Goal: Task Accomplishment & Management: Complete application form

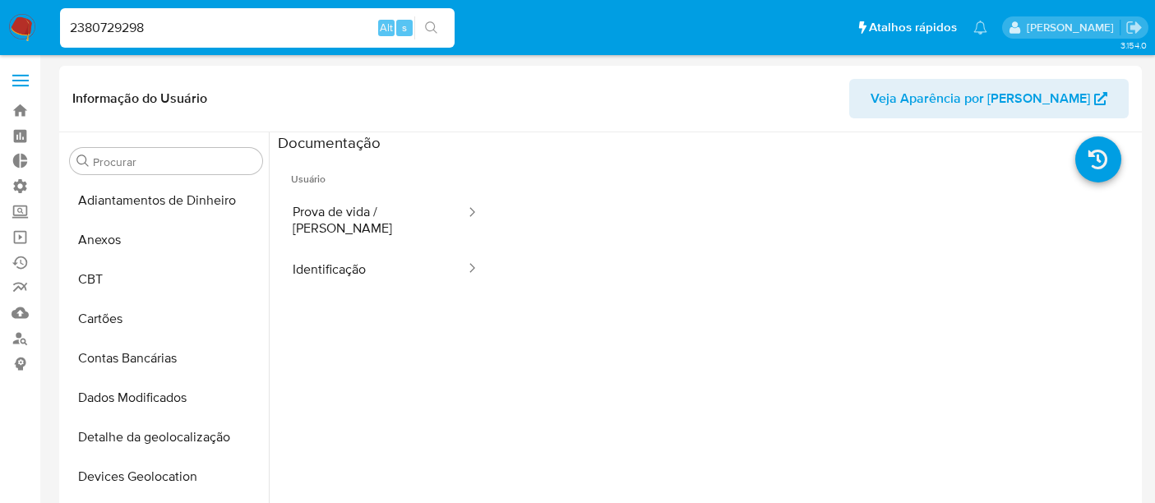
select select "10"
click at [130, 21] on input "2380729298" at bounding box center [257, 27] width 395 height 21
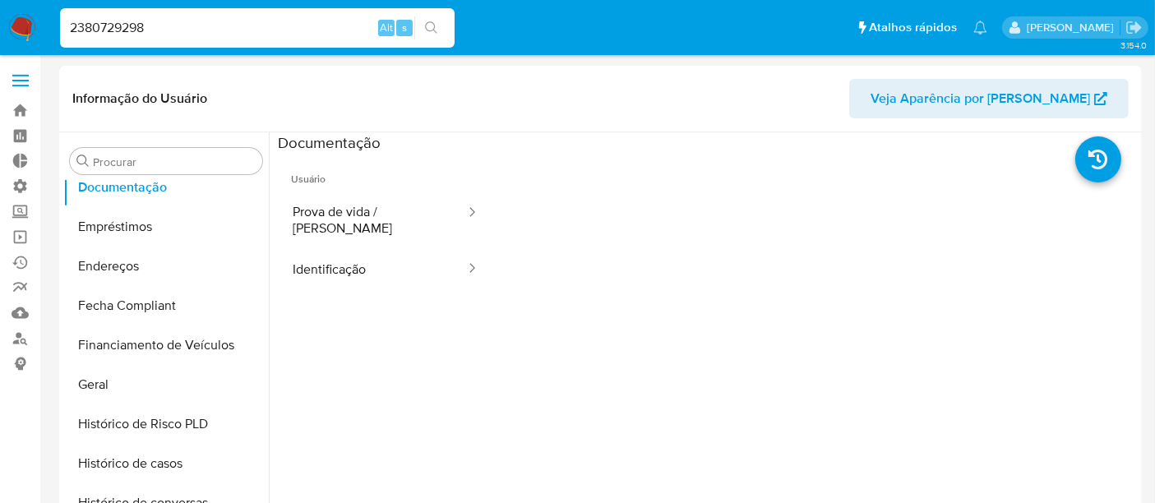
drag, startPoint x: 177, startPoint y: 26, endPoint x: 31, endPoint y: 25, distance: 145.5
click at [31, 25] on nav "Pausado Ver notificaciones 2380729298 Alt s Atalhos rápidos Presiona las siguie…" at bounding box center [577, 27] width 1155 height 55
type input "712632976"
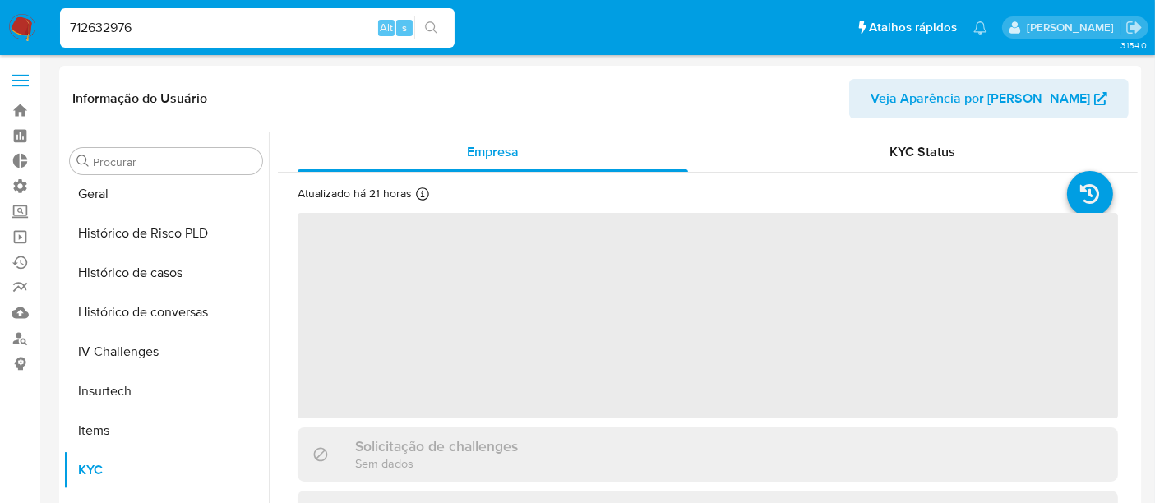
scroll to position [733, 0]
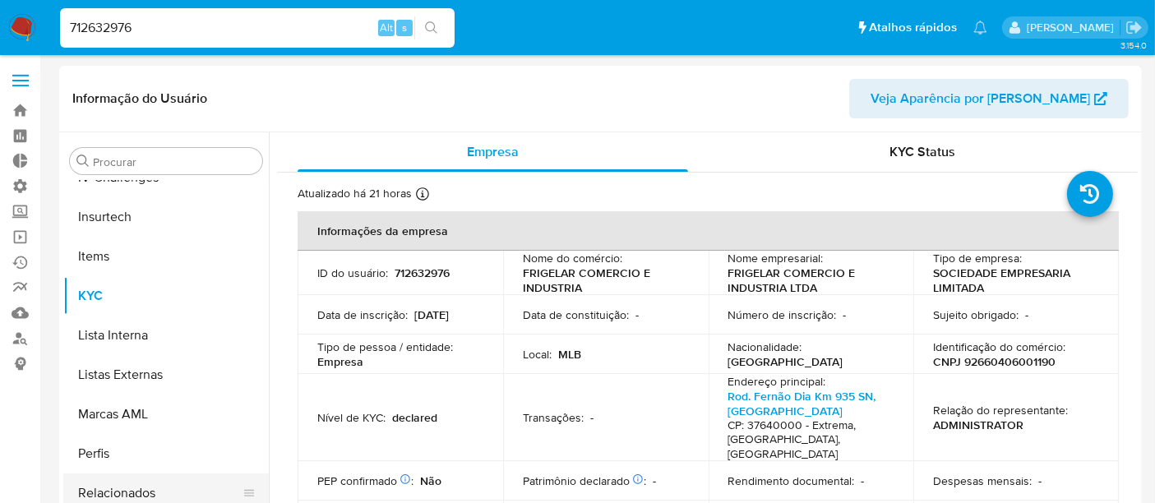
select select "10"
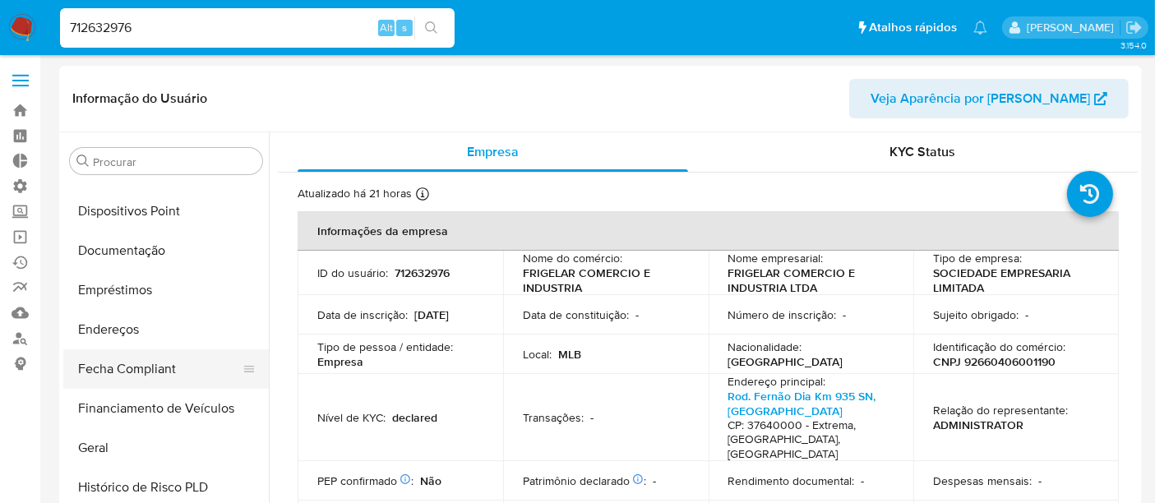
scroll to position [277, 0]
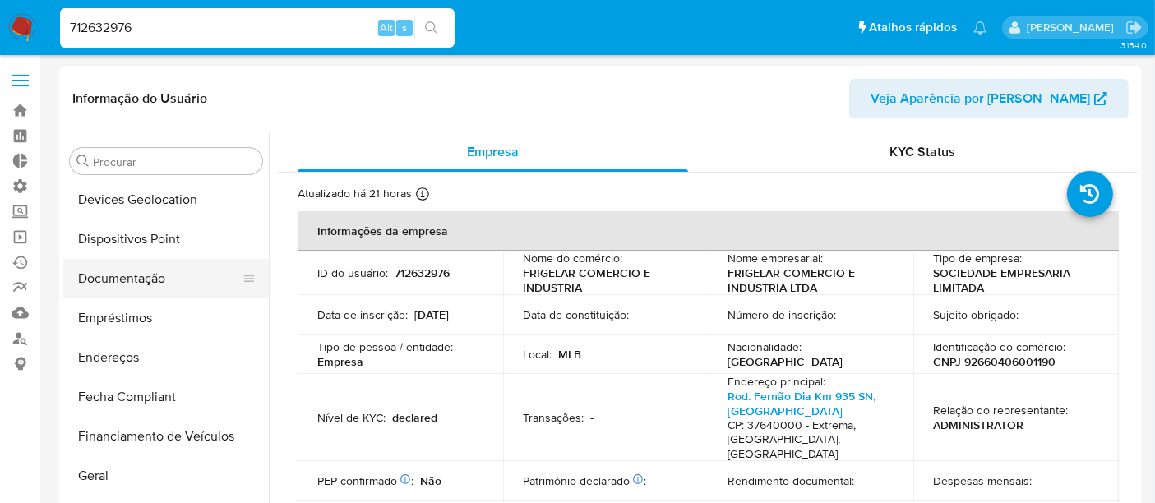
click at [111, 273] on button "Documentação" at bounding box center [159, 278] width 192 height 39
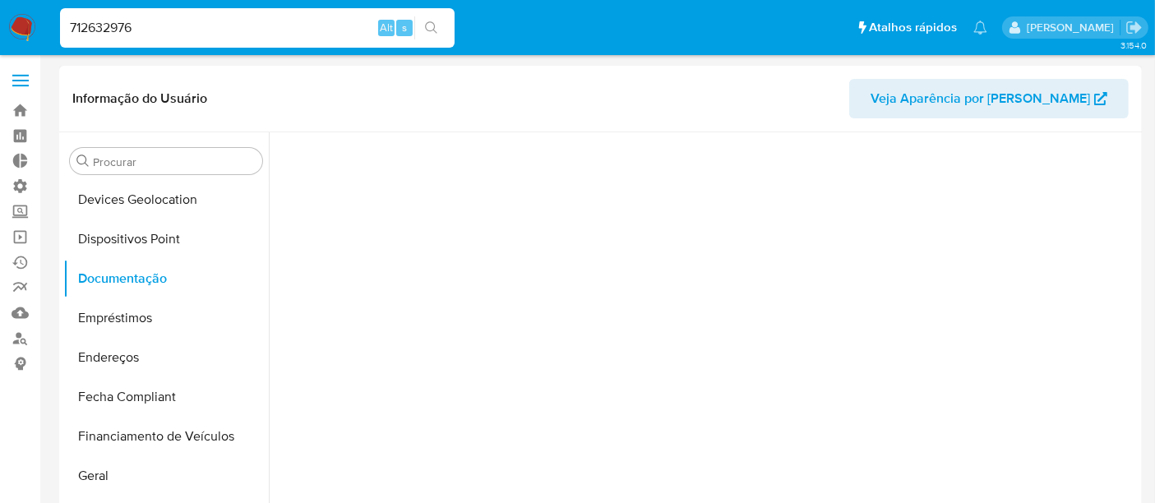
scroll to position [0, 0]
drag, startPoint x: 140, startPoint y: 31, endPoint x: 12, endPoint y: 33, distance: 127.4
click at [12, 33] on nav "Pausado Ver notificaciones 712632976 Alt s Atalhos rápidos Presiona las siguien…" at bounding box center [577, 27] width 1155 height 55
paste input "18445208"
type input "18445208"
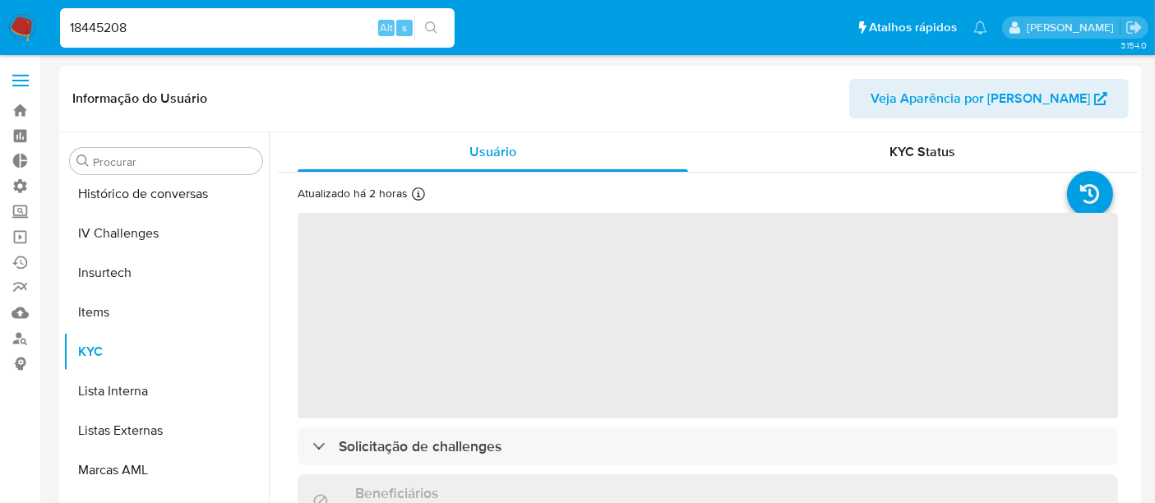
scroll to position [733, 0]
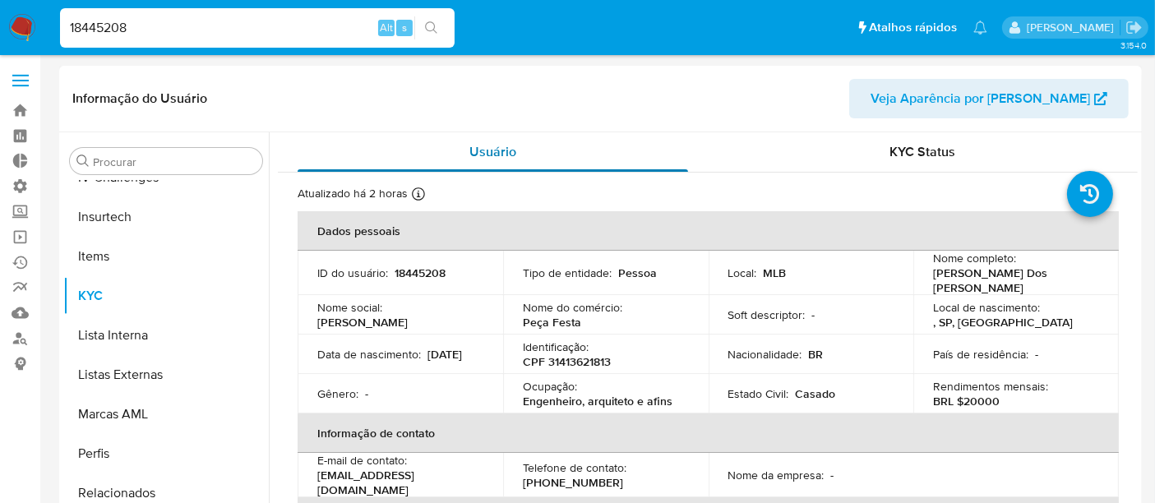
select select "10"
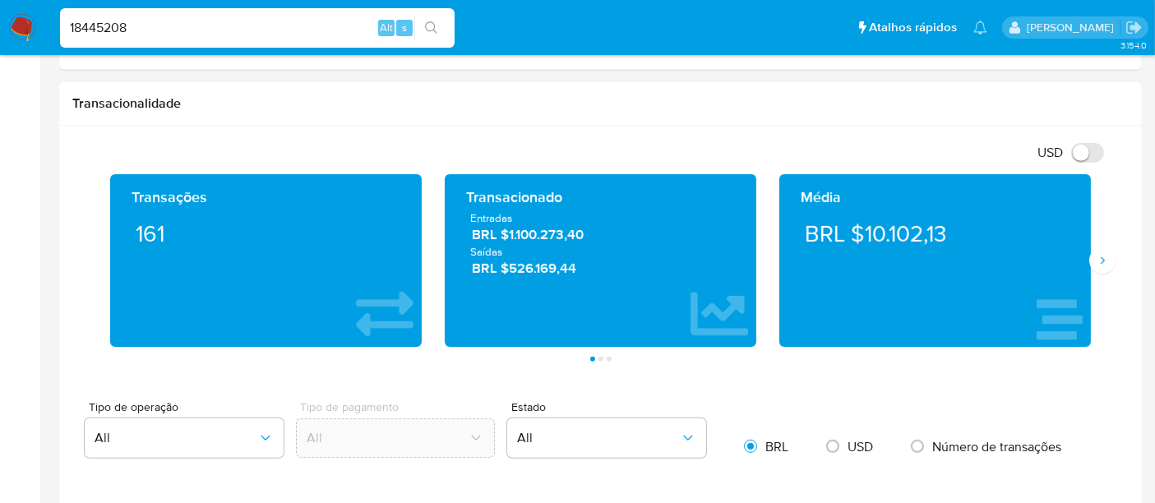
scroll to position [822, 0]
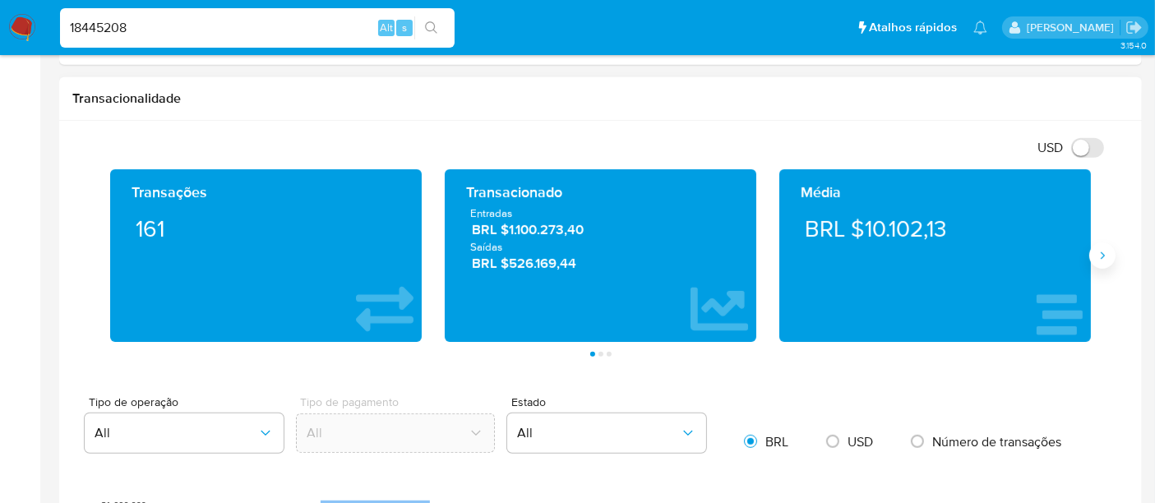
click at [1108, 257] on icon "Siguiente" at bounding box center [1102, 255] width 13 height 13
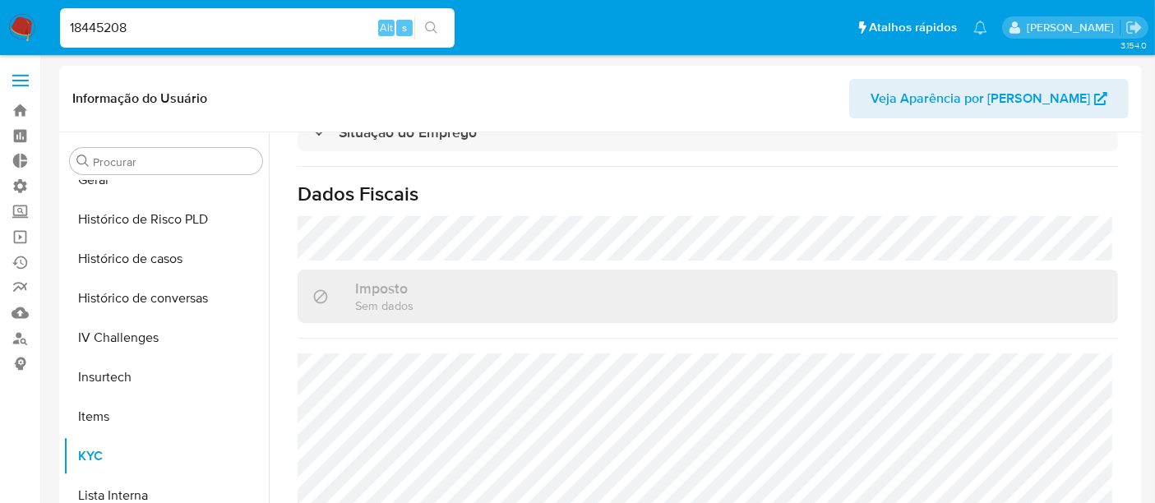
scroll to position [460, 0]
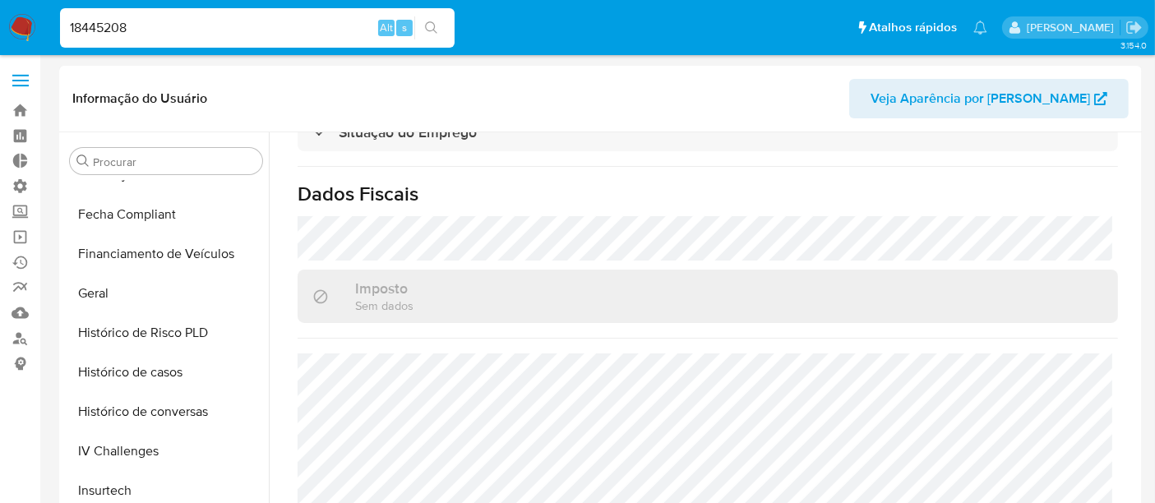
drag, startPoint x: 53, startPoint y: 36, endPoint x: 2, endPoint y: 36, distance: 51.0
click at [2, 36] on nav "Pausado Ver notificaciones 18445208 Alt s Atalhos rápidos Presiona las siguient…" at bounding box center [577, 27] width 1155 height 55
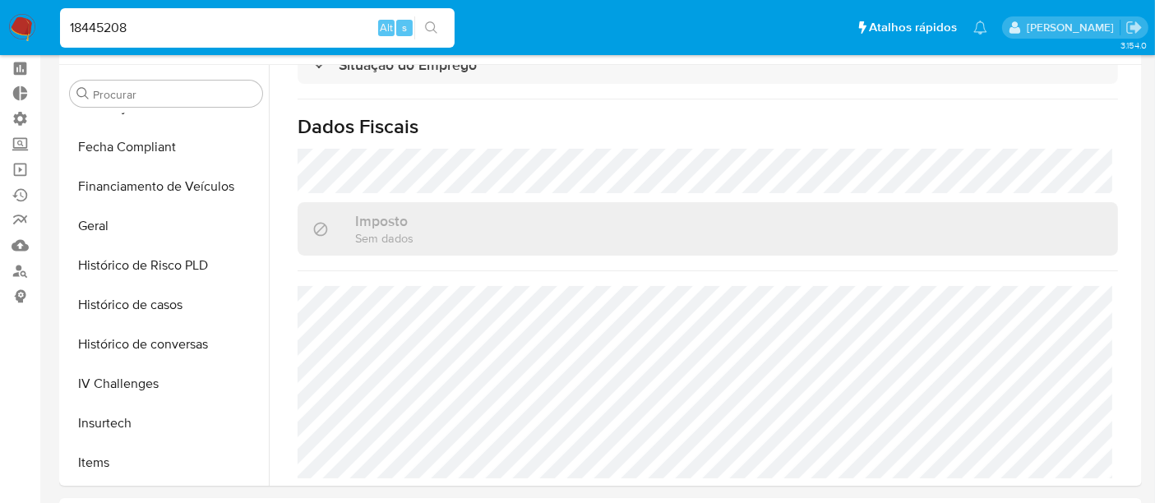
scroll to position [0, 0]
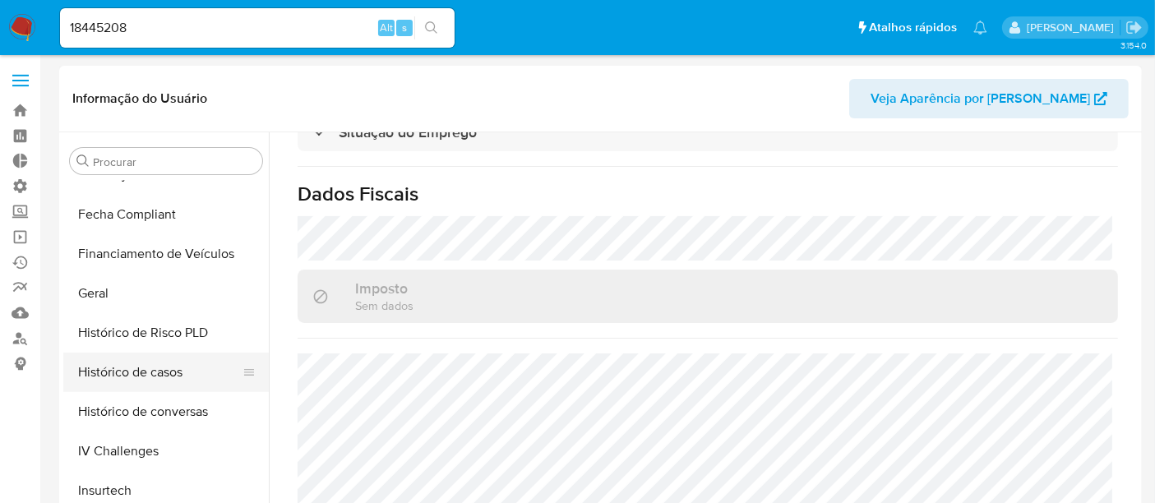
click at [127, 370] on button "Histórico de casos" at bounding box center [159, 372] width 192 height 39
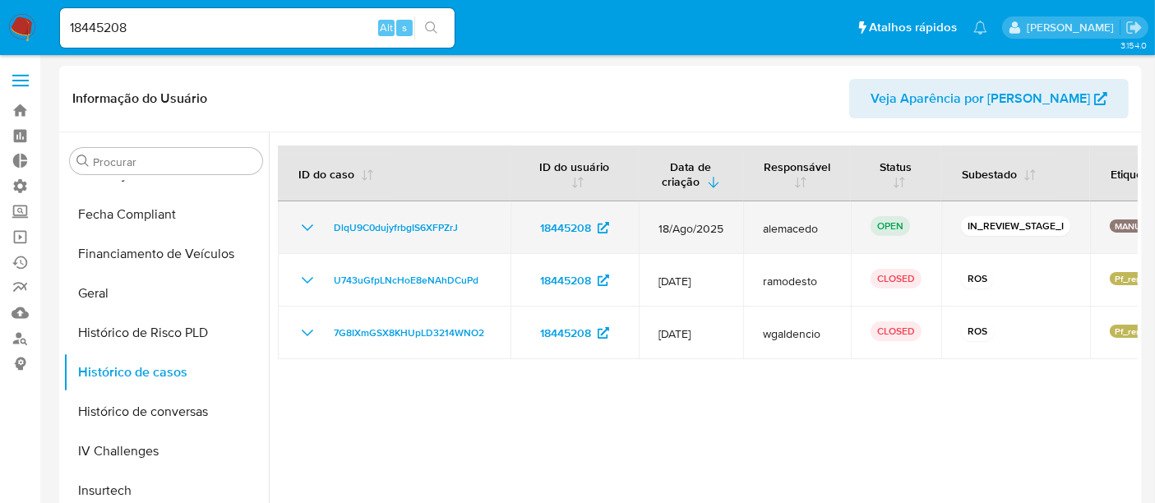
click at [303, 227] on icon "Mostrar/Ocultar" at bounding box center [308, 228] width 20 height 20
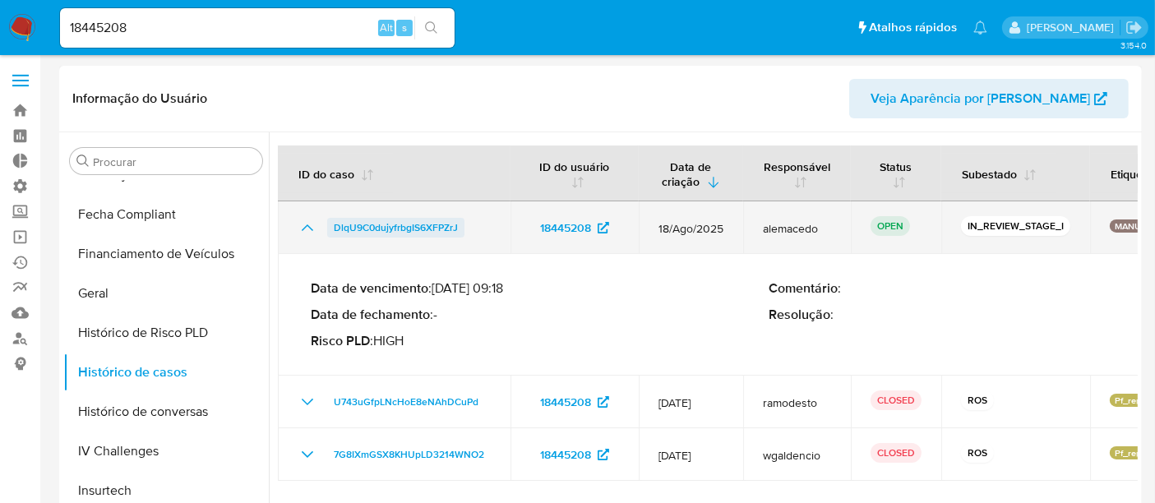
click at [369, 231] on span "DlqU9C0dujyfrbgIS6XFPZrJ" at bounding box center [396, 228] width 124 height 20
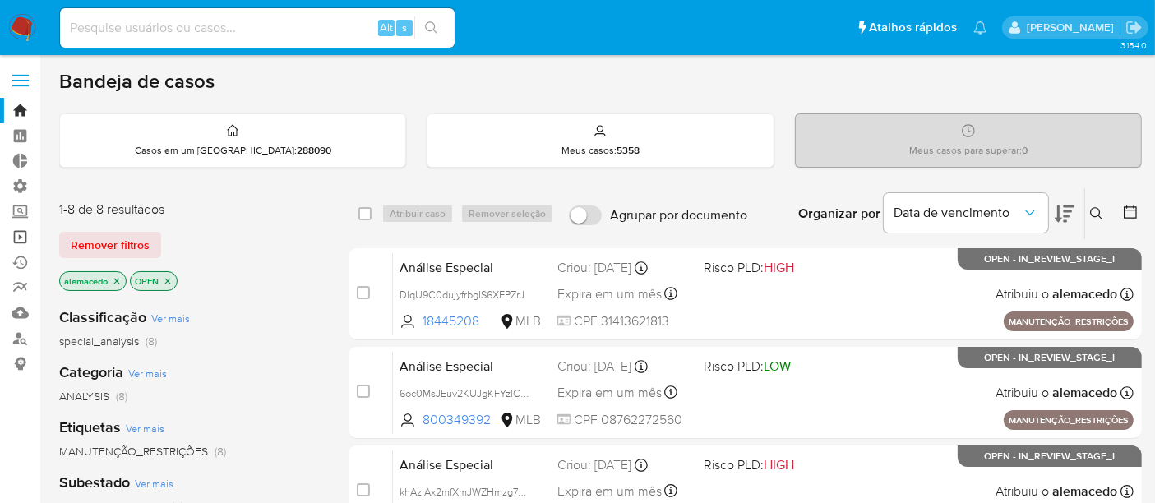
click at [25, 234] on link "Operações em massa" at bounding box center [98, 236] width 196 height 25
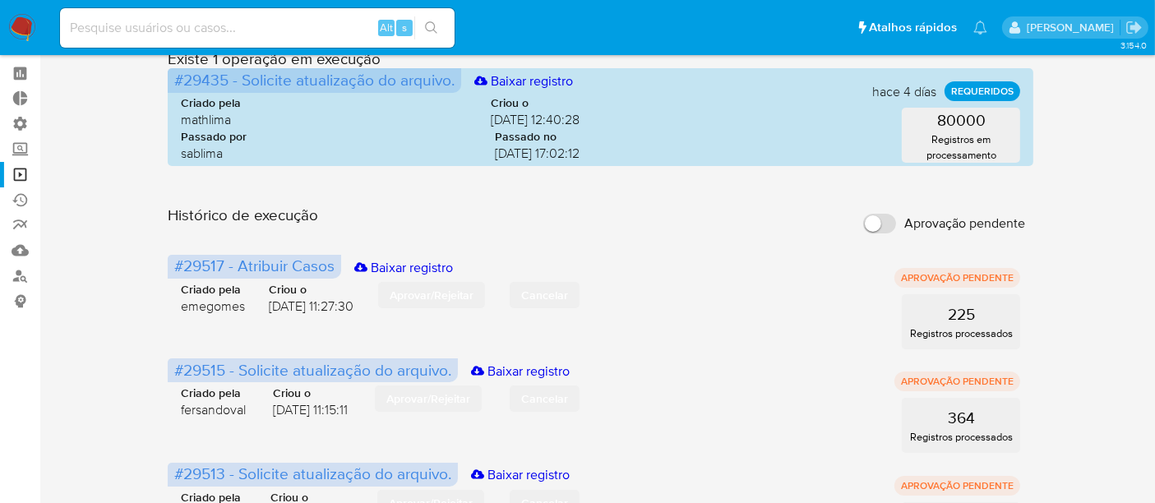
scroll to position [91, 0]
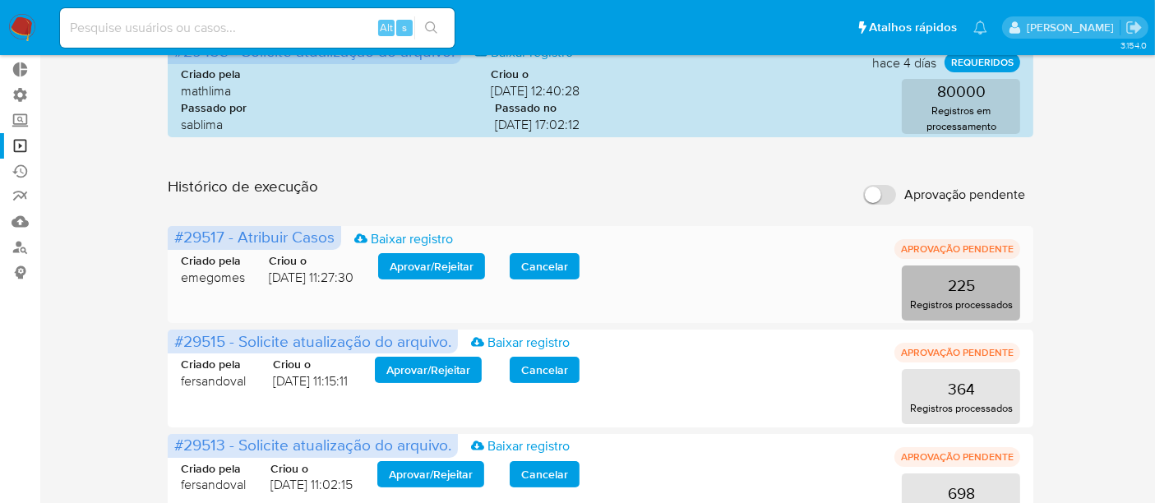
click at [927, 295] on button "225 Registros processados" at bounding box center [961, 293] width 118 height 55
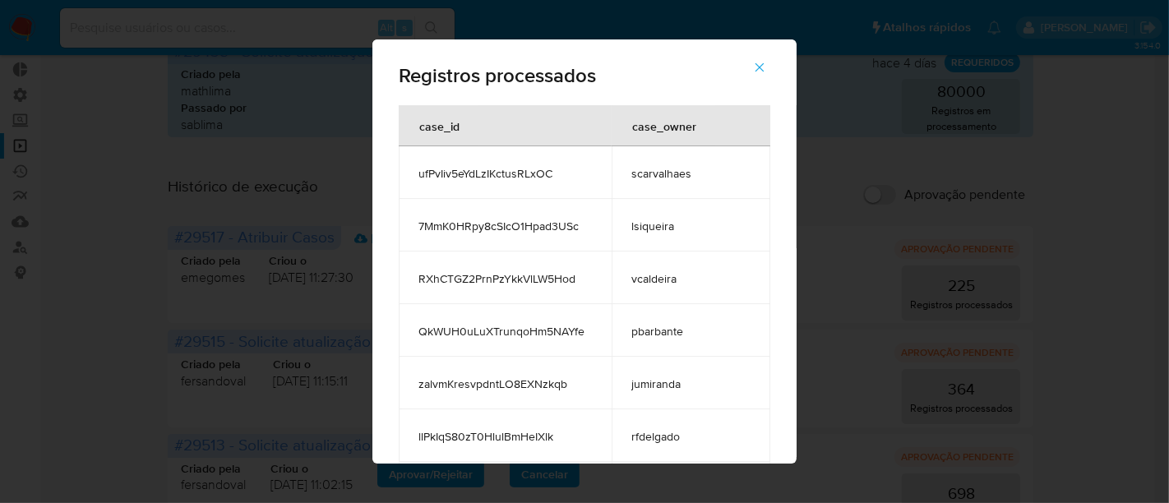
click at [752, 72] on icon "button" at bounding box center [759, 67] width 15 height 15
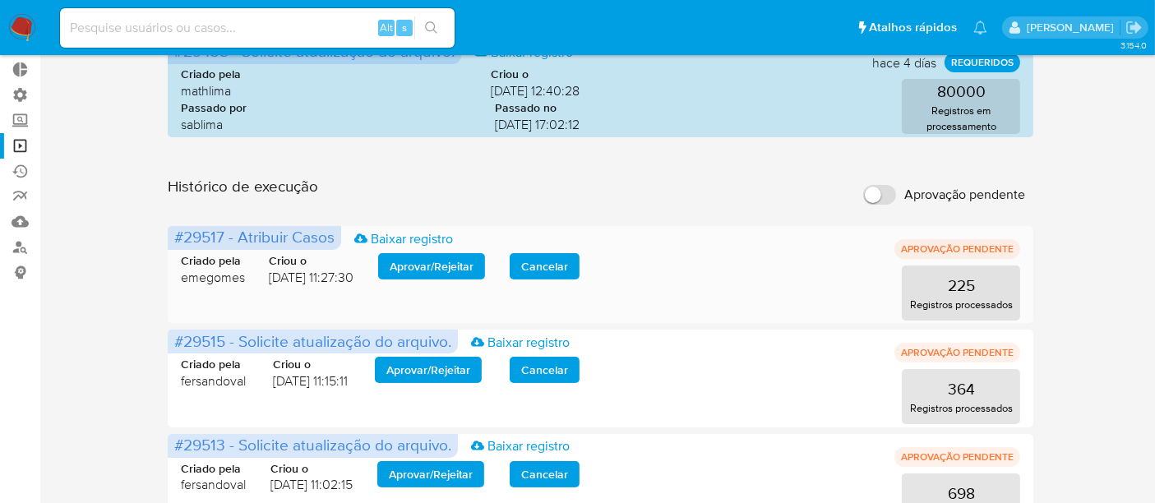
click at [434, 265] on span "Aprovar / Rejeitar" at bounding box center [432, 266] width 84 height 23
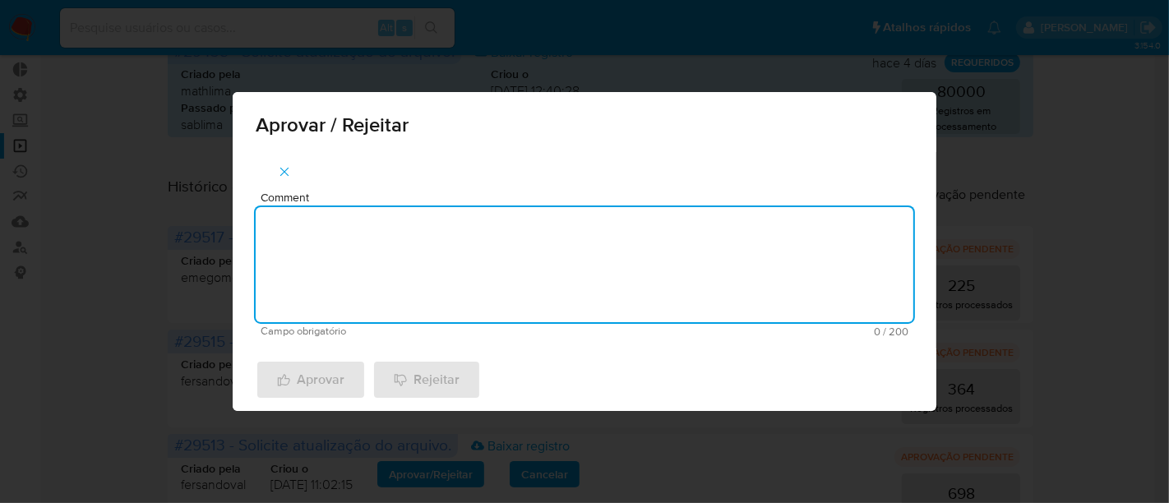
click at [344, 256] on textarea "Comment" at bounding box center [585, 264] width 658 height 115
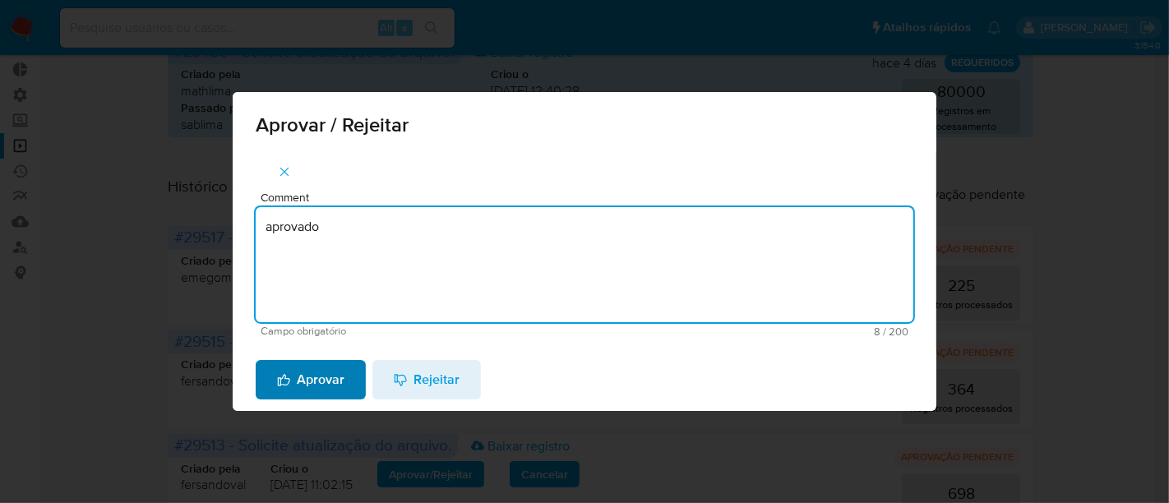
type textarea "aprovado"
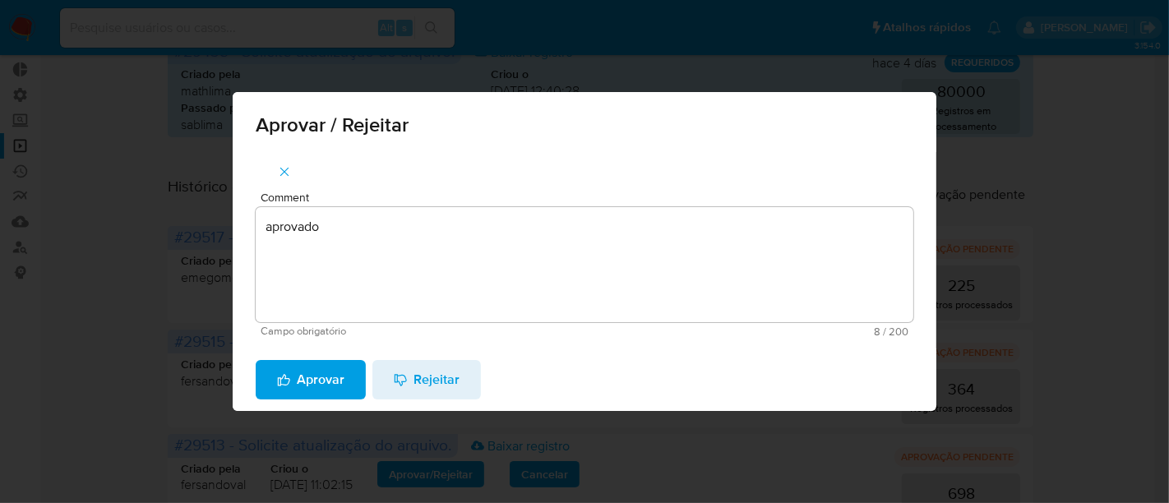
click at [299, 362] on span "Aprovar" at bounding box center [310, 380] width 67 height 36
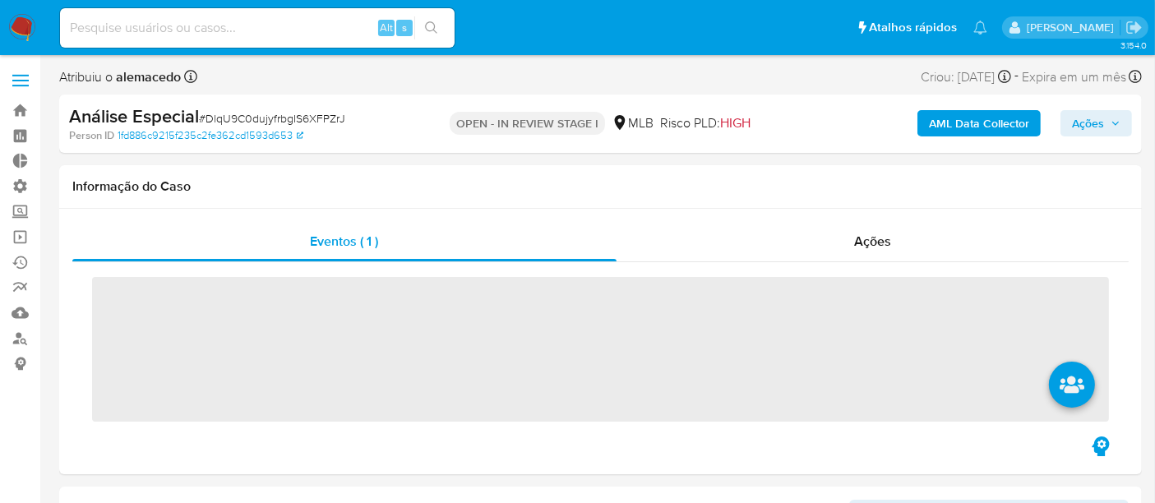
scroll to position [733, 0]
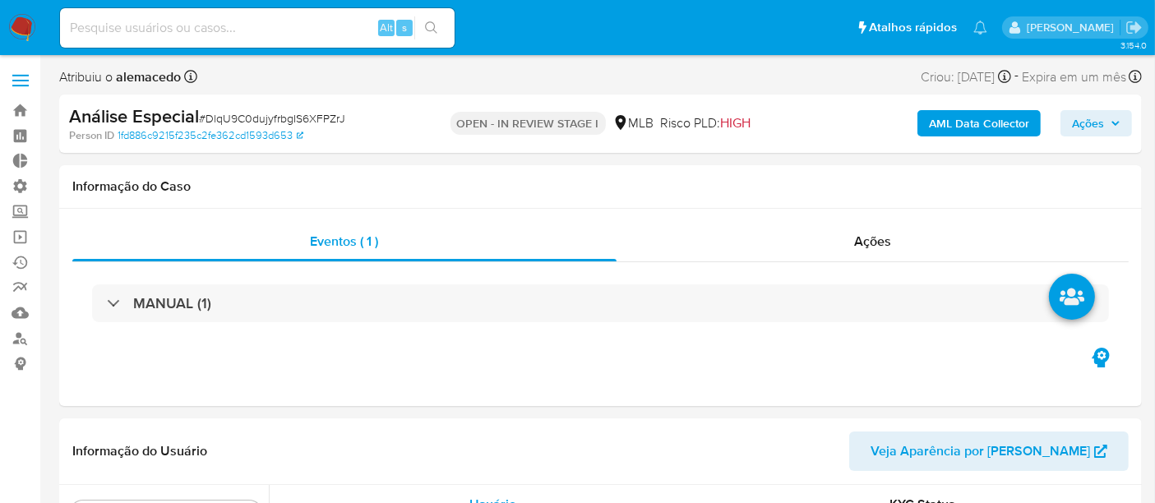
select select "10"
click at [880, 246] on span "Ações" at bounding box center [872, 241] width 37 height 19
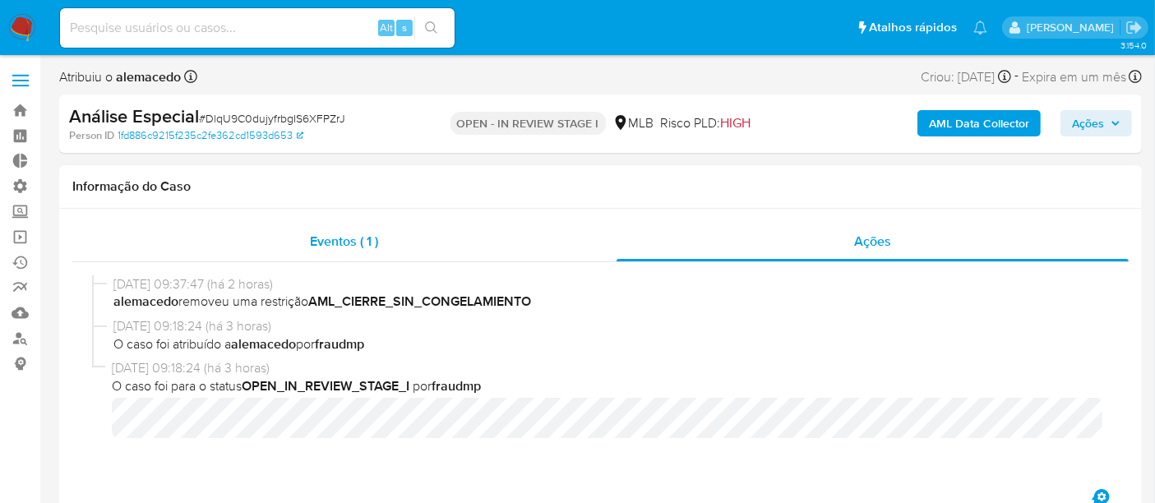
click at [357, 249] on span "Eventos ( 1 )" at bounding box center [344, 241] width 68 height 19
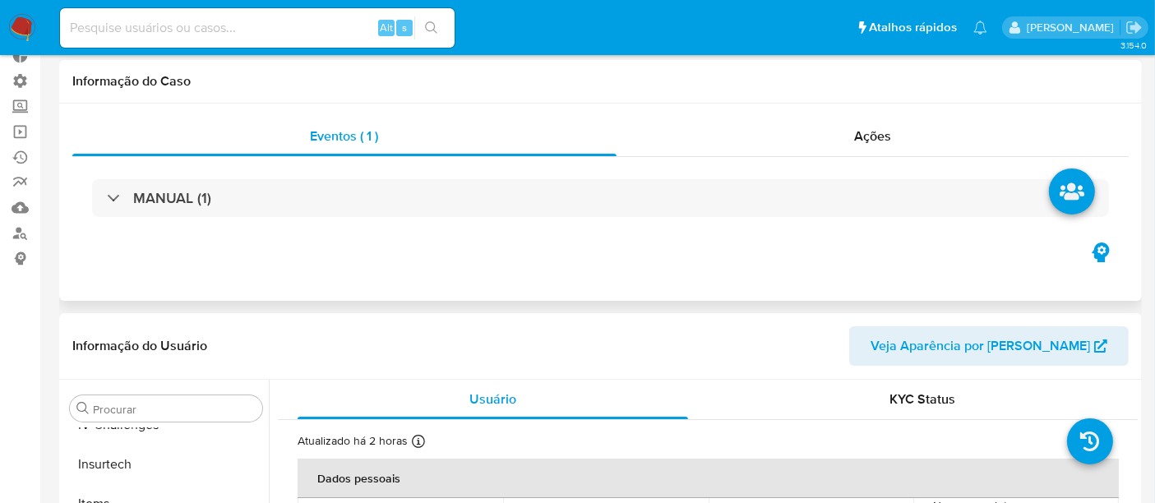
scroll to position [0, 0]
